Goal: Browse casually: Explore the website without a specific task or goal

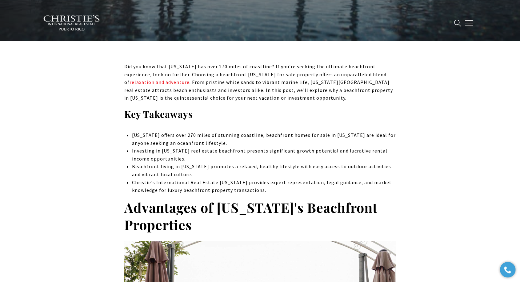
drag, startPoint x: 100, startPoint y: 104, endPoint x: 105, endPoint y: 99, distance: 7.4
drag, startPoint x: 58, startPoint y: 128, endPoint x: 23, endPoint y: 128, distance: 34.7
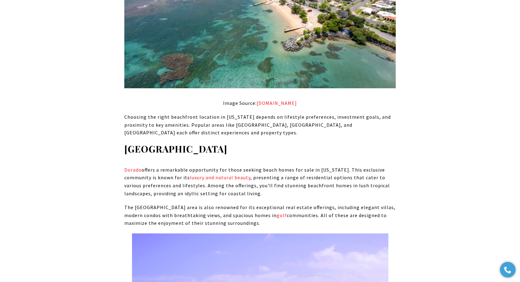
scroll to position [2289, 0]
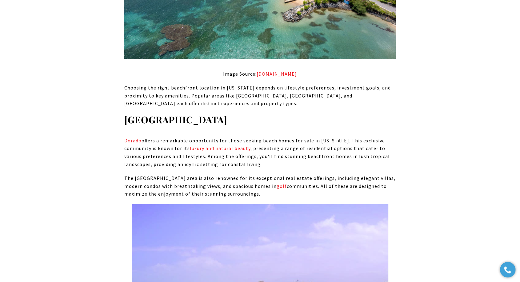
drag, startPoint x: 61, startPoint y: 99, endPoint x: 63, endPoint y: 101, distance: 3.3
click at [61, 99] on div "Did you know that [US_STATE] has over 270 miles of coastline? If you're seeking…" at bounding box center [260, 114] width 431 height 4273
click at [90, 153] on div "Did you know that [US_STATE] has over 270 miles of coastline? If you're seeking…" at bounding box center [260, 114] width 431 height 4273
click at [63, 202] on div "Did you know that [US_STATE] has over 270 miles of coastline? If you're seeking…" at bounding box center [260, 114] width 431 height 4273
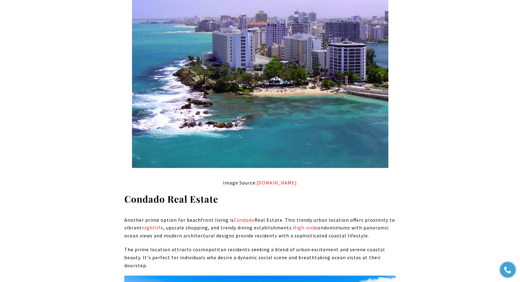
scroll to position [2597, 0]
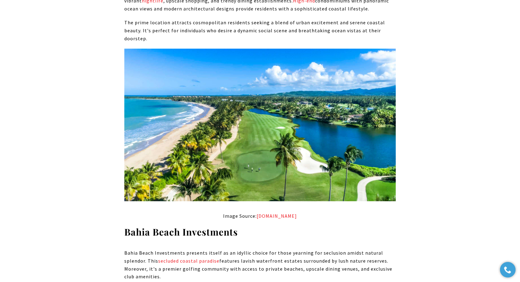
scroll to position [2870, 0]
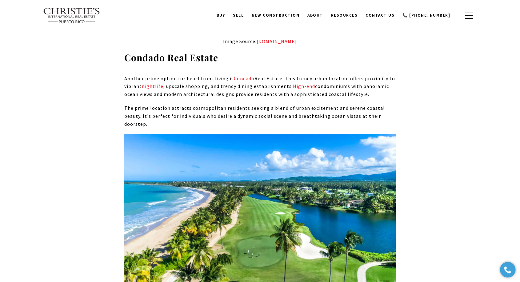
scroll to position [0, 0]
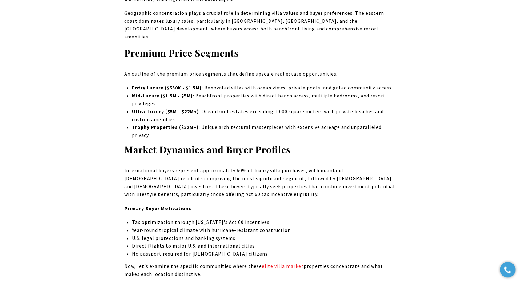
scroll to position [683, 0]
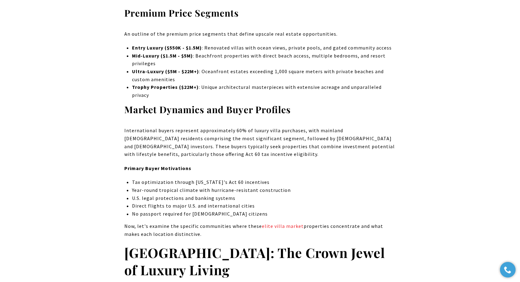
drag, startPoint x: 66, startPoint y: 111, endPoint x: 36, endPoint y: 122, distance: 32.2
